Goal: Check status

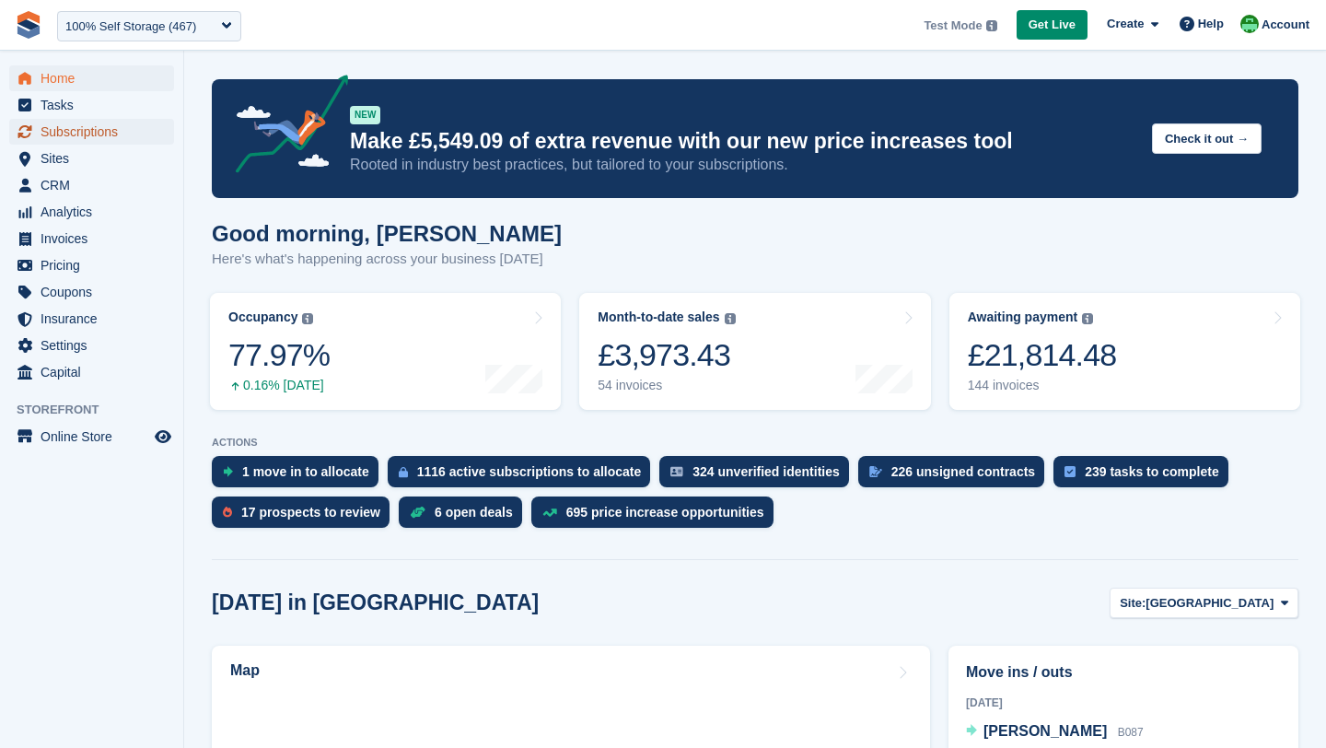
click at [72, 139] on span "Subscriptions" at bounding box center [96, 132] width 111 height 26
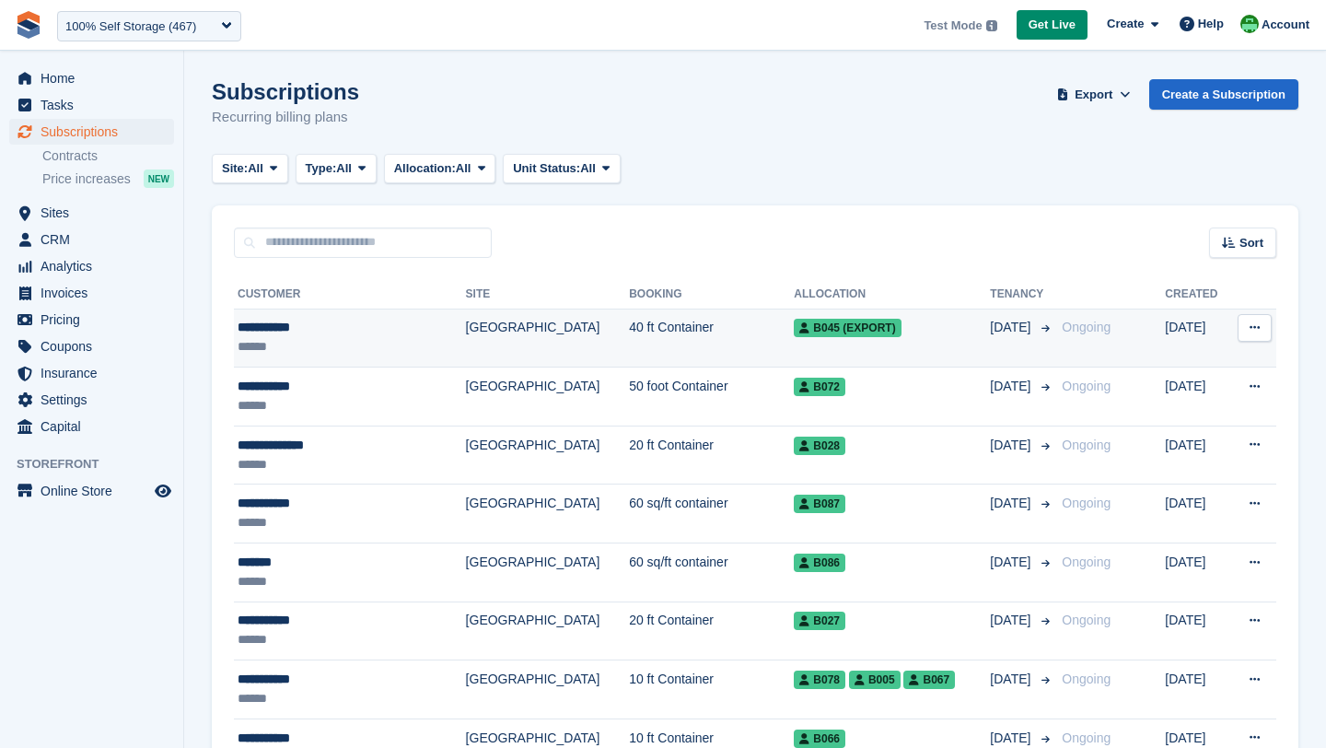
click at [403, 356] on div "******" at bounding box center [331, 346] width 187 height 19
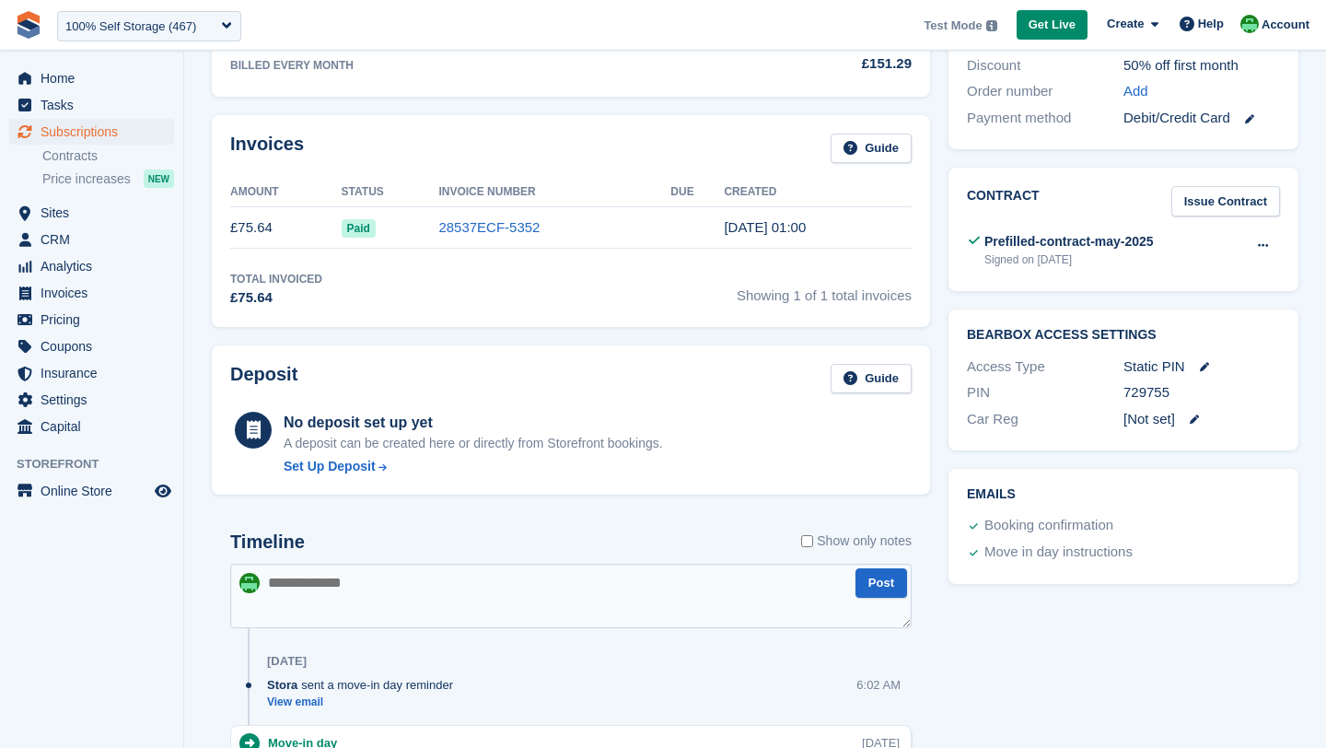
scroll to position [543, 0]
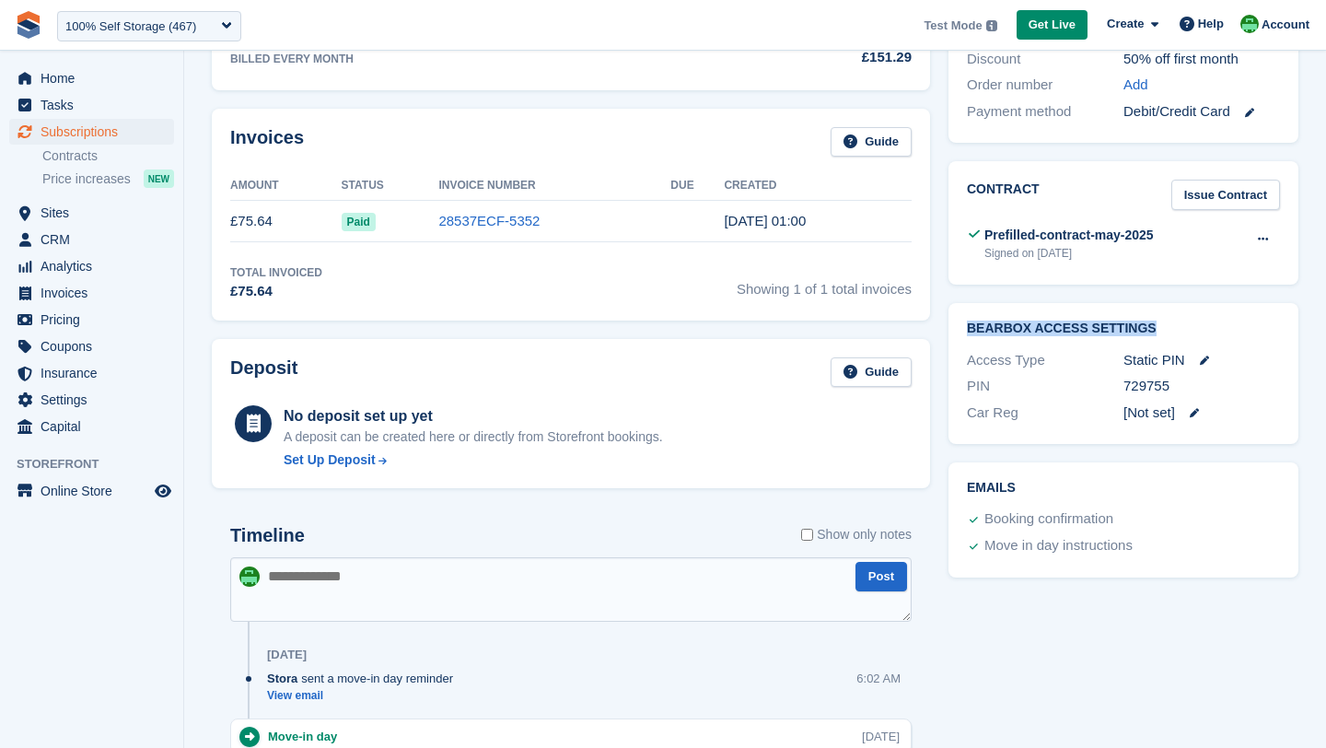
drag, startPoint x: 963, startPoint y: 331, endPoint x: 1157, endPoint y: 337, distance: 193.5
click at [1157, 337] on div "BearBox Access Settings Access Type Static PIN PIN 729755 Car Reg [Not set]" at bounding box center [1124, 373] width 350 height 141
click at [1114, 411] on div "Car Reg" at bounding box center [1045, 413] width 157 height 21
